Goal: Find contact information: Find contact information

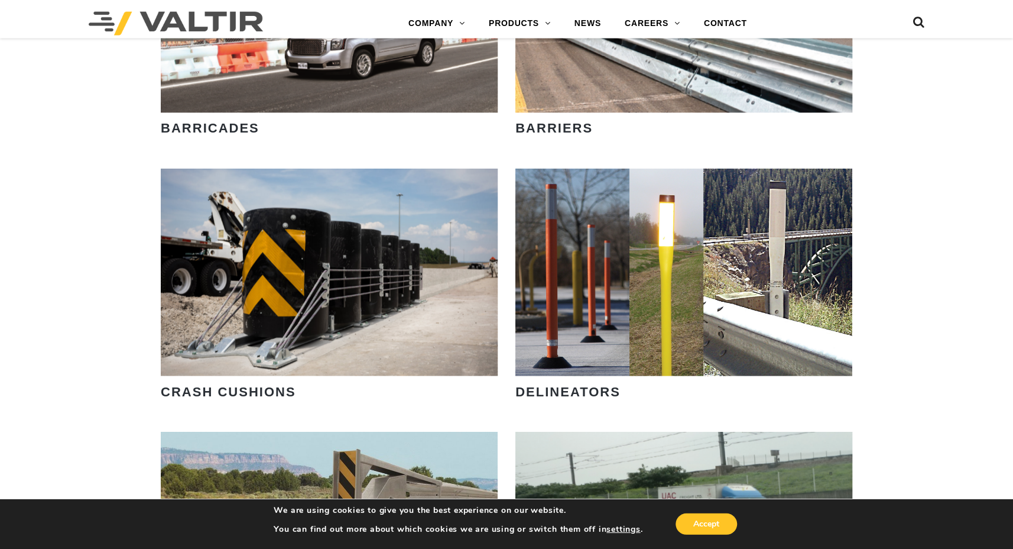
scroll to position [884, 0]
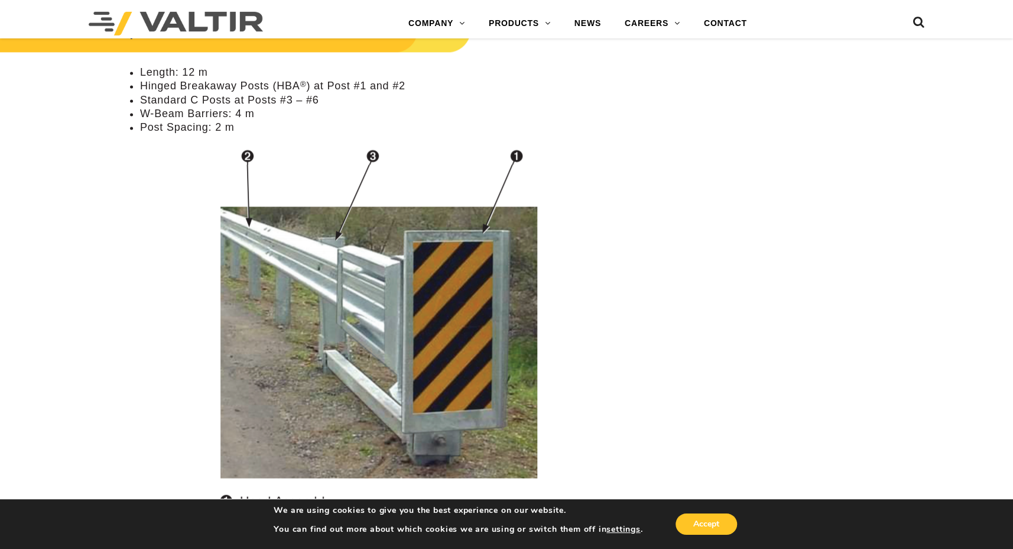
scroll to position [437, 0]
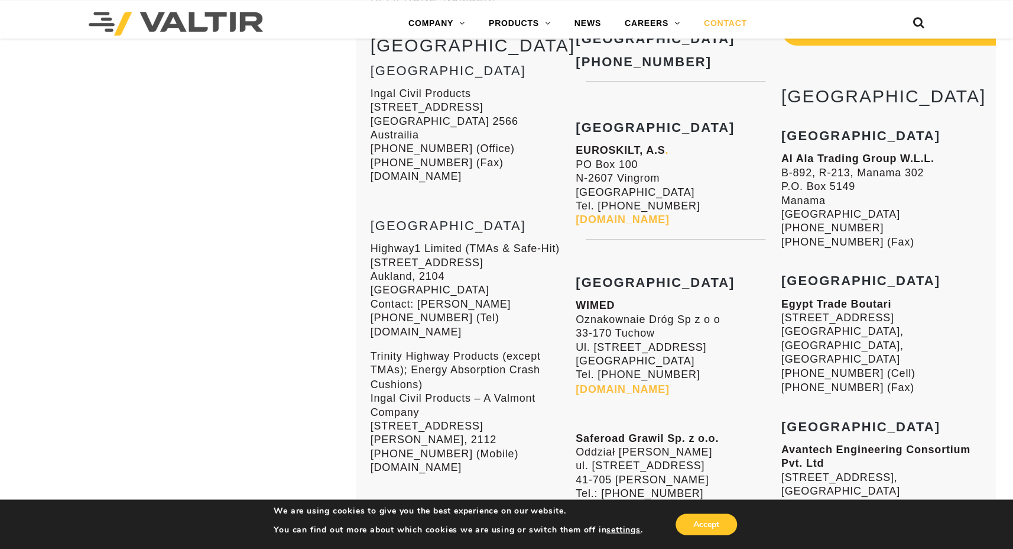
scroll to position [3419, 0]
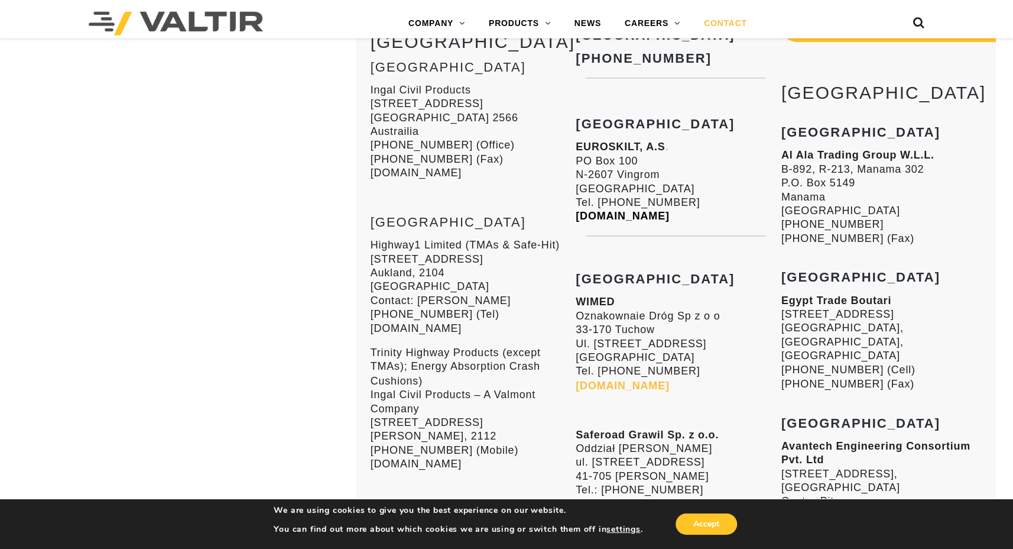
drag, startPoint x: 689, startPoint y: 172, endPoint x: 580, endPoint y: 177, distance: 109.5
click at [580, 177] on p "EUROSKILT, A.S . PO Box 100 N-2607 Vingrom Norway Tel. +4761248050 www.euroskil…" at bounding box center [676, 182] width 200 height 83
copy link "www.euroskilt.no"
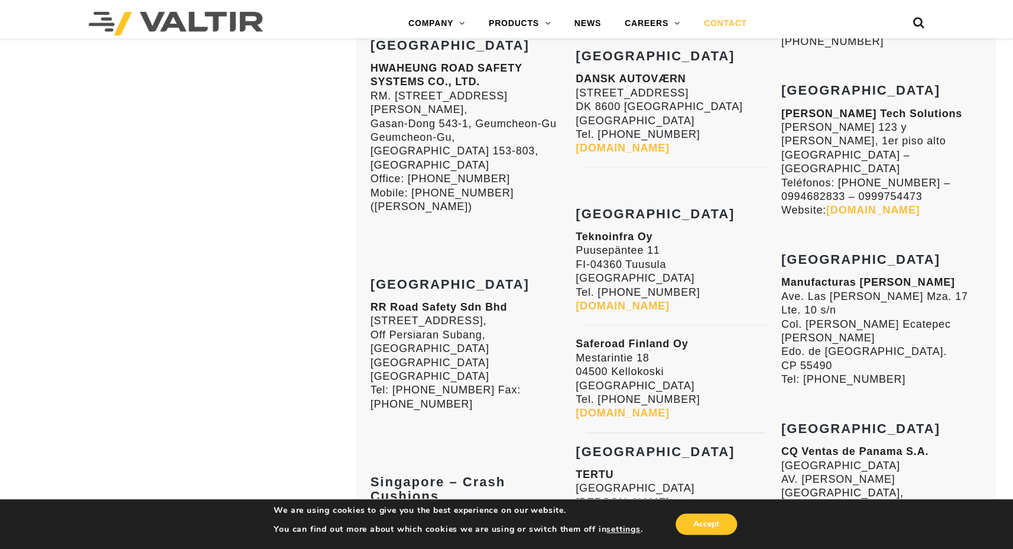
scroll to position [2295, 0]
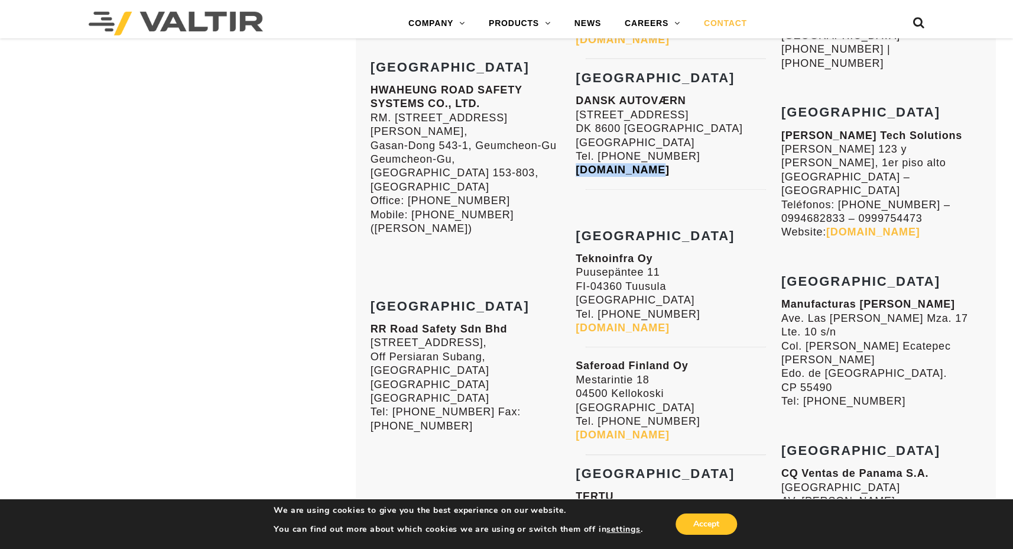
drag, startPoint x: 680, startPoint y: 168, endPoint x: 580, endPoint y: 170, distance: 99.9
click at [580, 170] on p "DANSK AUTOVÆRN Tietgensej 12 DK 8600 Silkeborg Denmark Tel. +45 86 82 29 00 www…" at bounding box center [676, 135] width 200 height 83
copy link "www.davas.dk"
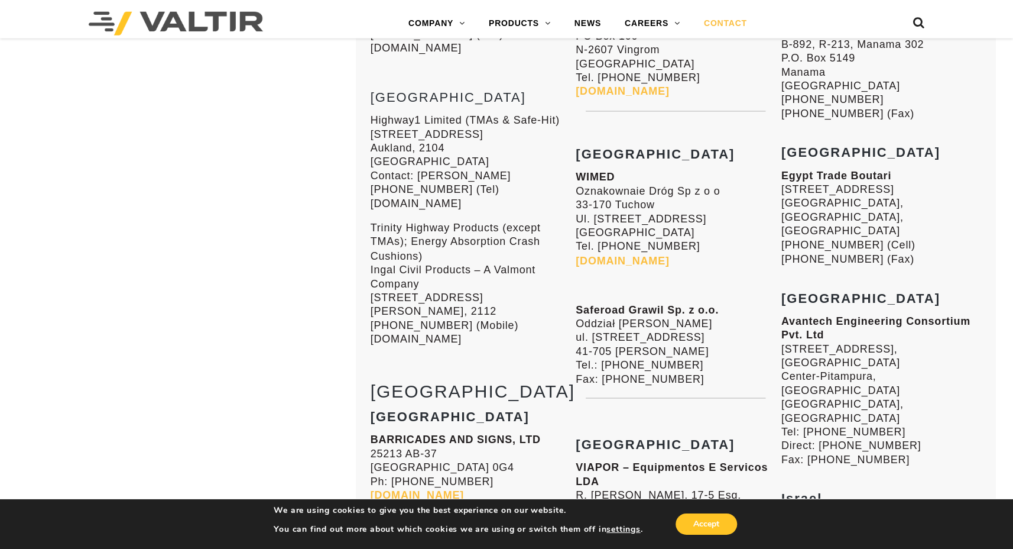
scroll to position [3606, 0]
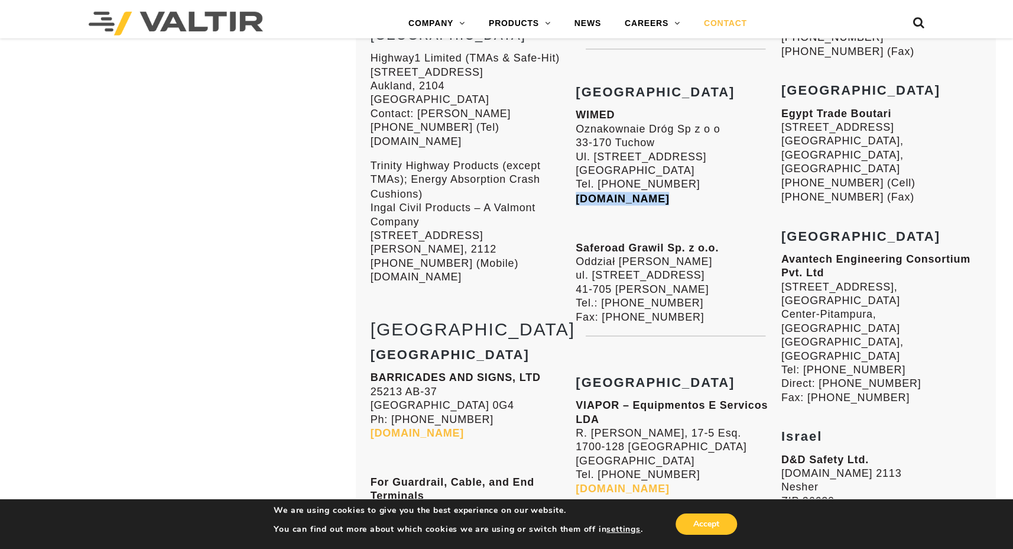
drag, startPoint x: 664, startPoint y: 151, endPoint x: 578, endPoint y: 154, distance: 85.8
click at [578, 154] on p "WIMED Oznakownaie Dróg Sp z o o 33-170 Tuchow Ul. Tarnowska 48 Poland Tel. +481…" at bounding box center [676, 157] width 200 height 97
copy link "www.wimed.pl"
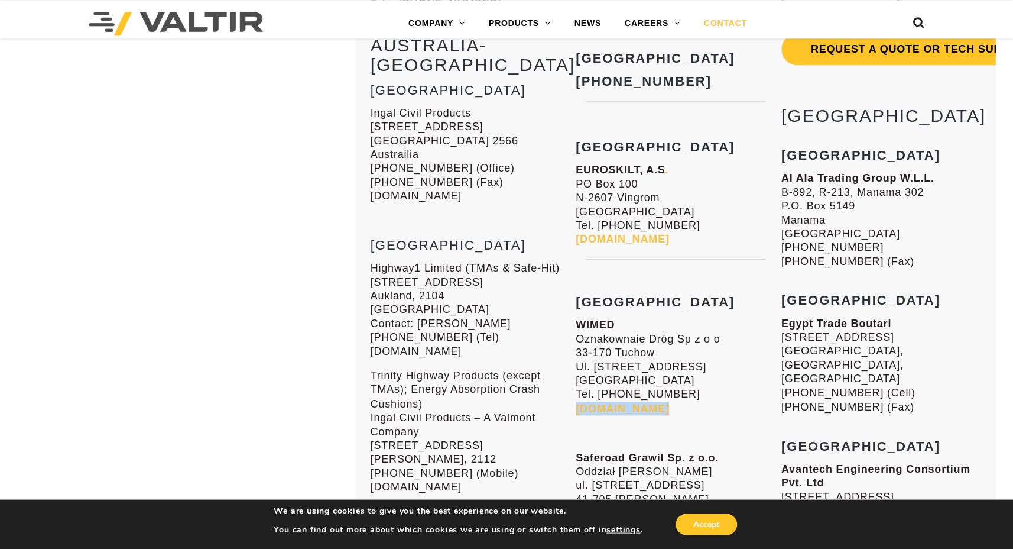
scroll to position [3356, 0]
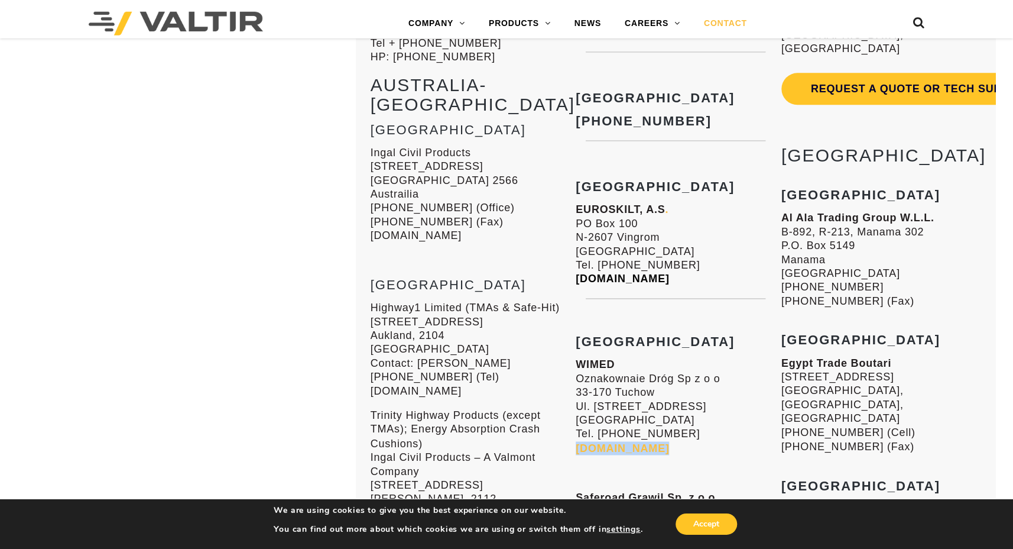
drag, startPoint x: 701, startPoint y: 235, endPoint x: 583, endPoint y: 233, distance: 117.6
click at [583, 233] on p "EUROSKILT, A.S . PO Box 100 N-2607 Vingrom Norway Tel. +4761248050 www.euroskil…" at bounding box center [676, 244] width 200 height 83
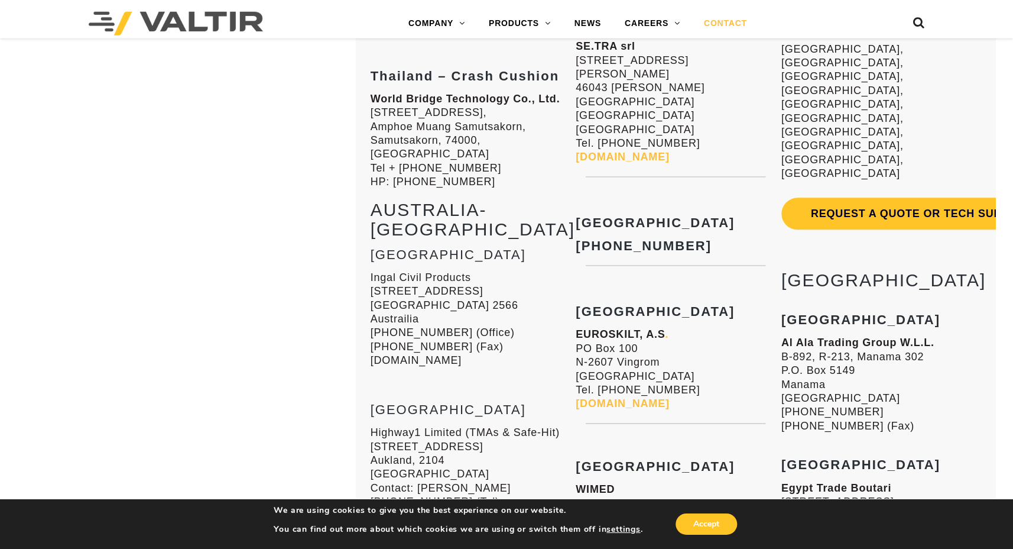
scroll to position [3169, 0]
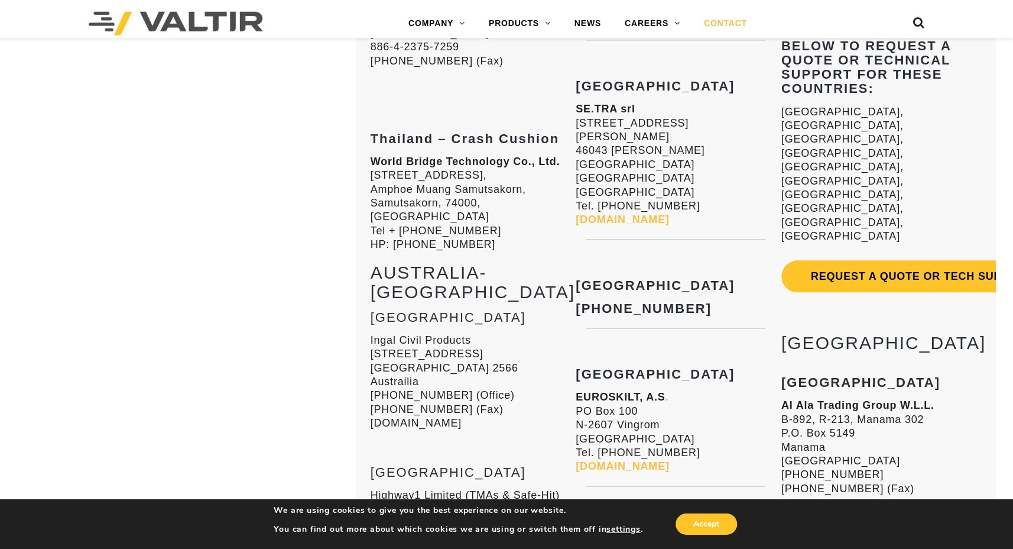
click at [694, 279] on h3 "Latvia" at bounding box center [676, 286] width 200 height 14
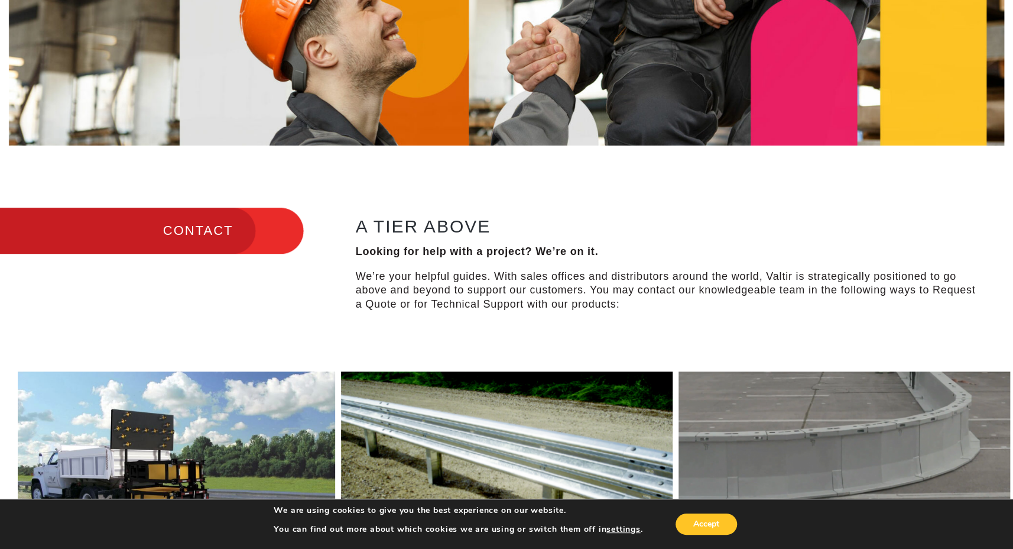
scroll to position [0, 0]
